Goal: Task Accomplishment & Management: Use online tool/utility

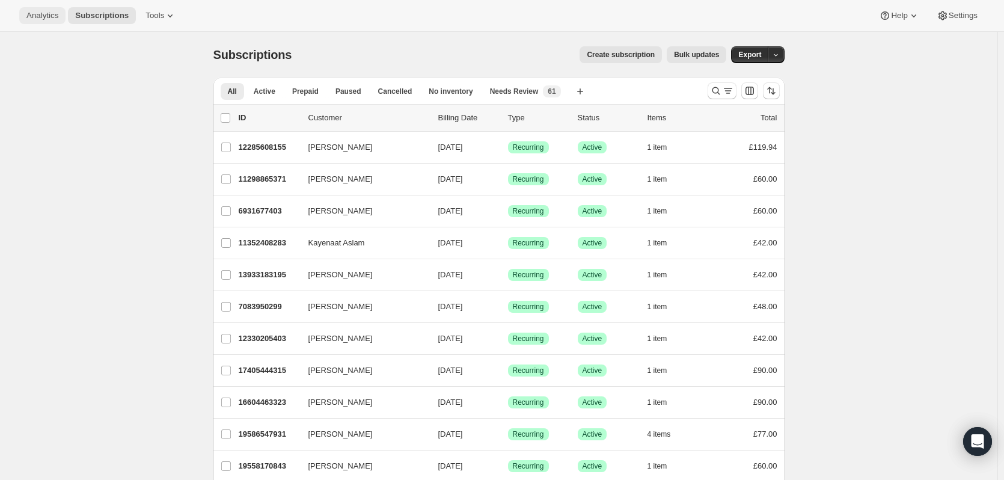
click at [29, 13] on span "Analytics" at bounding box center [42, 16] width 32 height 10
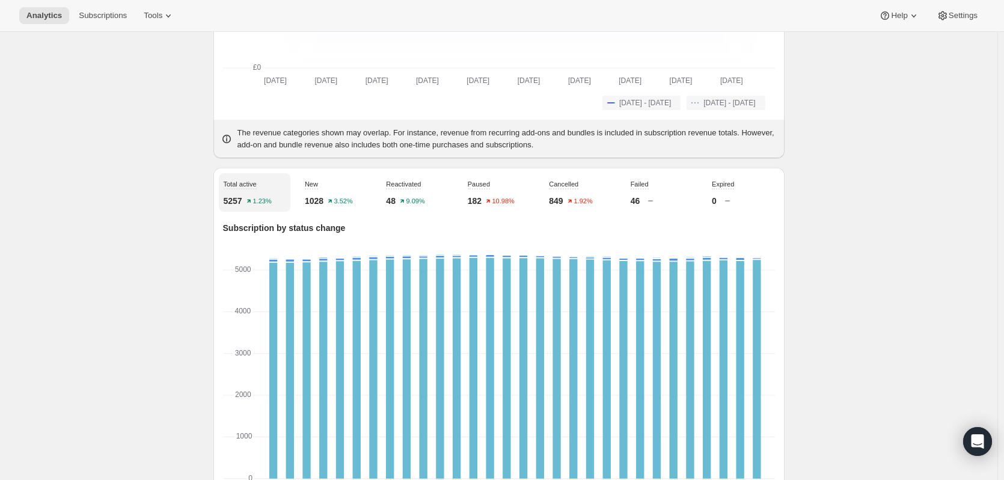
scroll to position [361, 0]
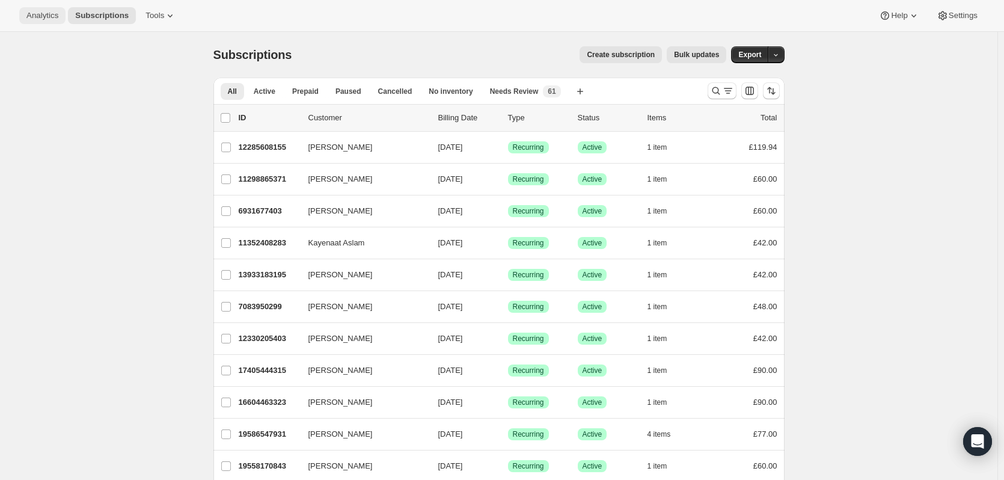
click at [27, 16] on span "Analytics" at bounding box center [42, 16] width 32 height 10
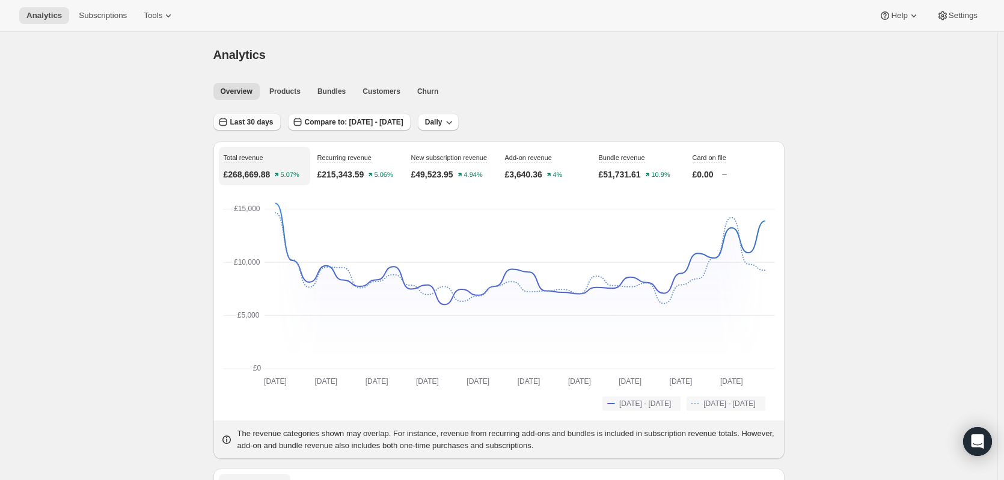
click at [255, 126] on span "Last 30 days" at bounding box center [251, 122] width 43 height 10
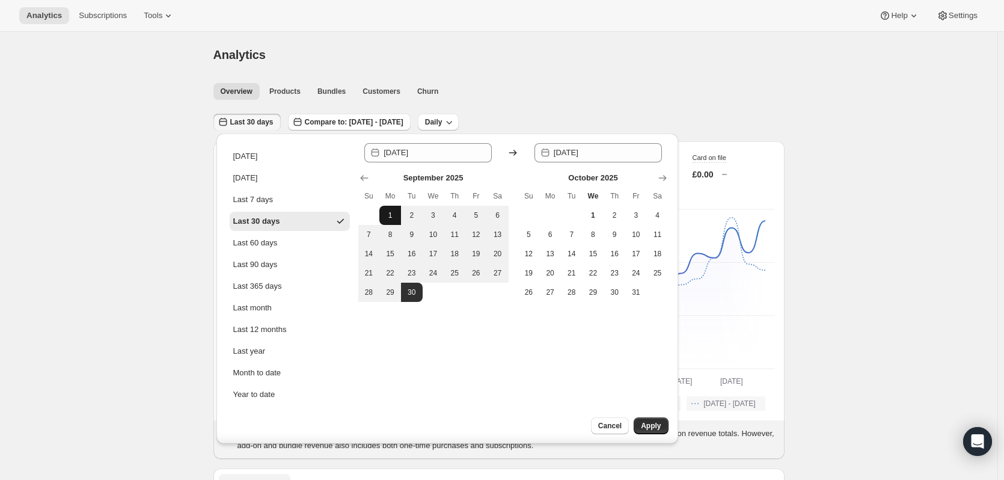
click at [388, 214] on span "1" at bounding box center [390, 215] width 12 height 10
click at [410, 297] on button "30" at bounding box center [412, 291] width 22 height 19
type input "[DATE]"
click at [653, 429] on span "Apply" at bounding box center [651, 426] width 20 height 10
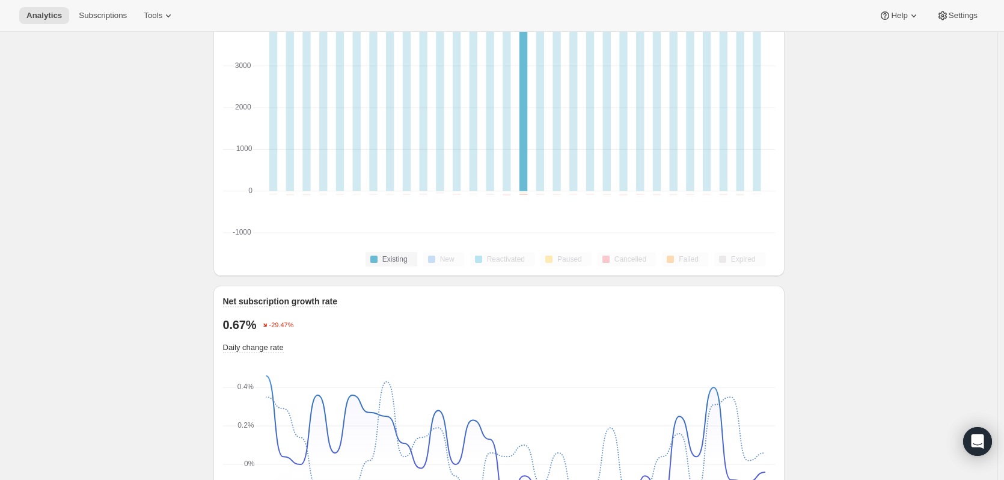
scroll to position [721, 0]
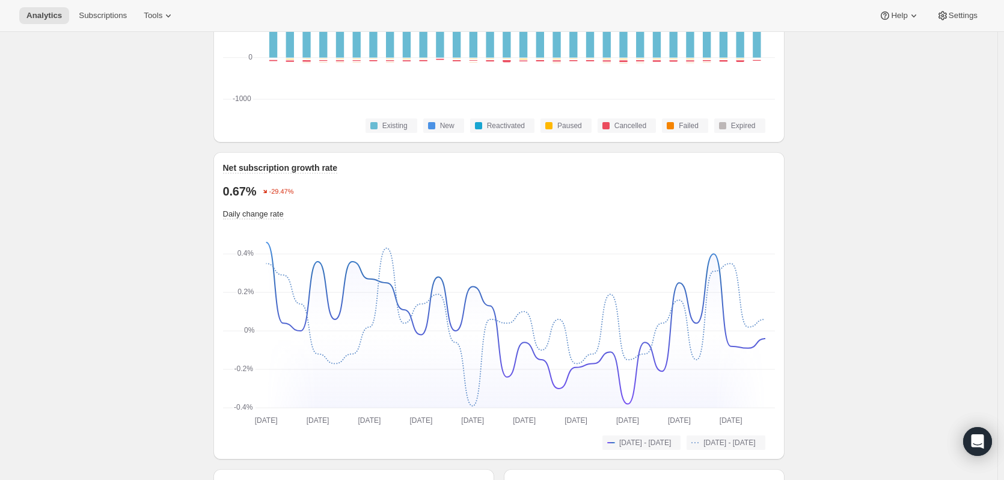
click at [838, 143] on div "Analytics. This page is ready Analytics Overview Products Bundles Customers Chu…" at bounding box center [498, 313] width 997 height 2004
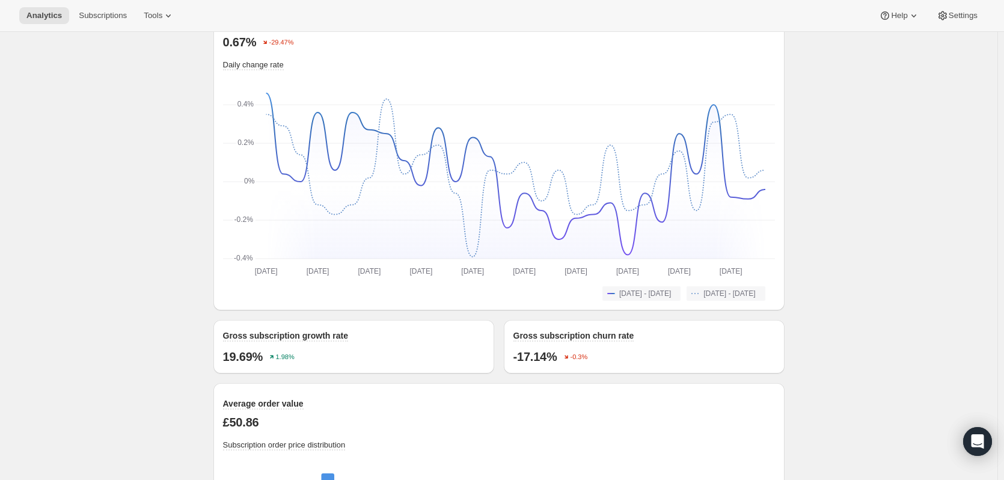
scroll to position [832, 0]
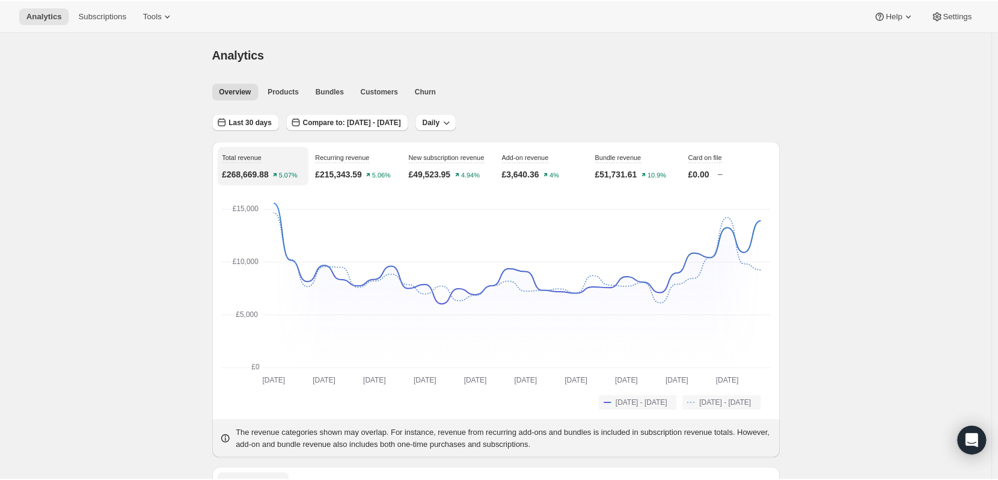
scroll to position [361, 0]
